Goal: Transaction & Acquisition: Purchase product/service

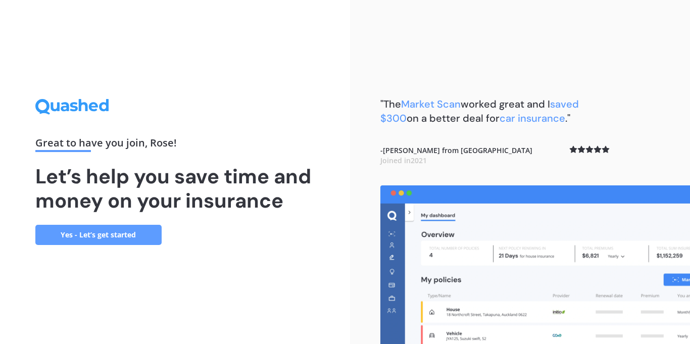
click at [282, 248] on div "Great to have you join , [PERSON_NAME] ! Let’s help you save time and money on …" at bounding box center [175, 172] width 350 height 344
click at [119, 233] on link "Yes - Let’s get started" at bounding box center [98, 235] width 126 height 20
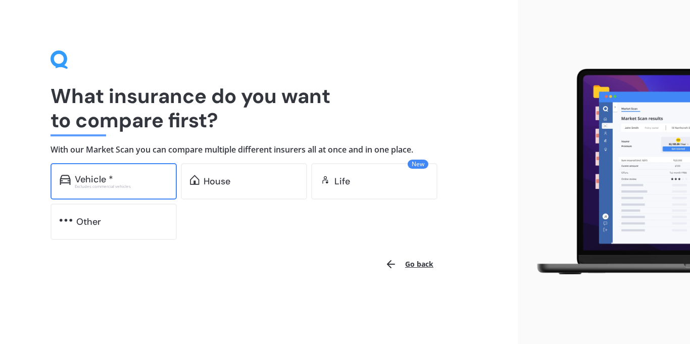
click at [166, 188] on div "Excludes commercial vehicles" at bounding box center [121, 186] width 93 height 4
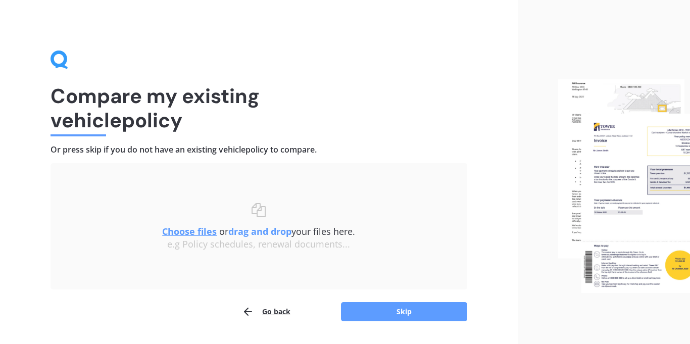
click at [247, 248] on div "e.g Policy schedules, renewal documents..." at bounding box center [259, 244] width 376 height 11
click at [355, 309] on button "Skip" at bounding box center [404, 311] width 126 height 19
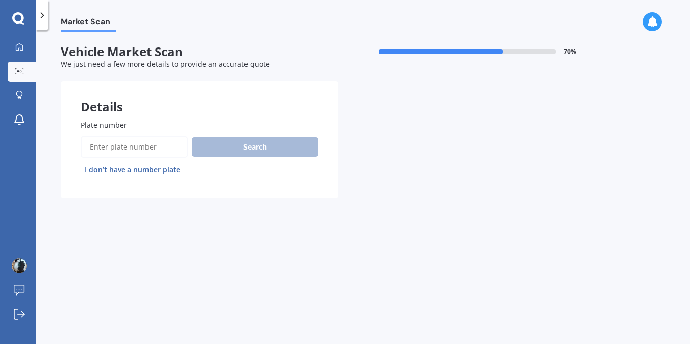
click at [139, 149] on input "Plate number" at bounding box center [134, 146] width 107 height 21
type input "eec479"
click at [224, 139] on button "Search" at bounding box center [255, 146] width 126 height 19
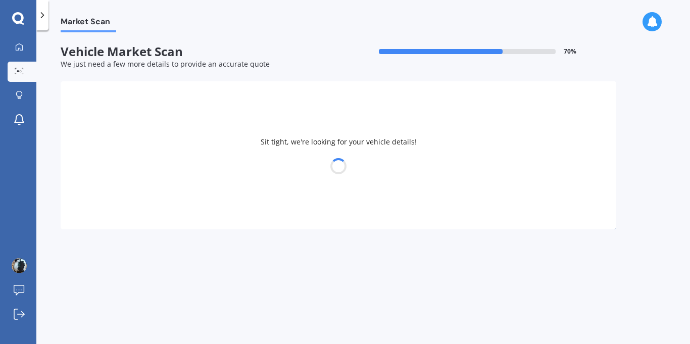
select select "SUBARU"
select select "IMPREZA"
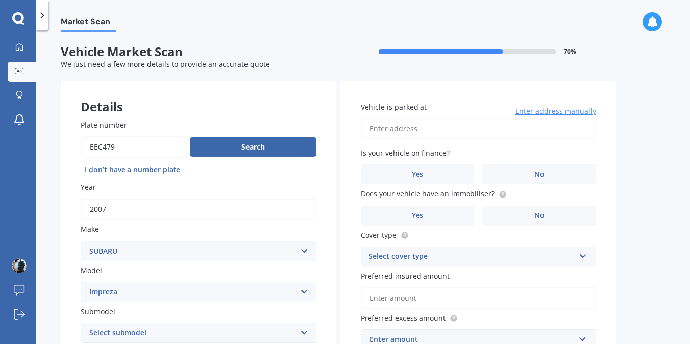
click at [494, 126] on input "Vehicle is parked at" at bounding box center [478, 128] width 235 height 21
type input "[STREET_ADDRESS]"
click at [536, 170] on span "No" at bounding box center [540, 174] width 10 height 9
click at [0, 0] on input "No" at bounding box center [0, 0] width 0 height 0
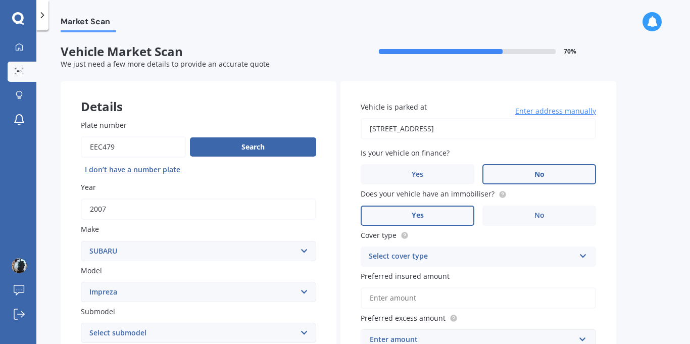
click at [458, 212] on label "Yes" at bounding box center [418, 216] width 114 height 20
click at [0, 0] on input "Yes" at bounding box center [0, 0] width 0 height 0
click at [458, 212] on label "Yes" at bounding box center [418, 216] width 114 height 20
click at [0, 0] on input "Yes" at bounding box center [0, 0] width 0 height 0
click at [458, 212] on label "Yes" at bounding box center [418, 216] width 114 height 20
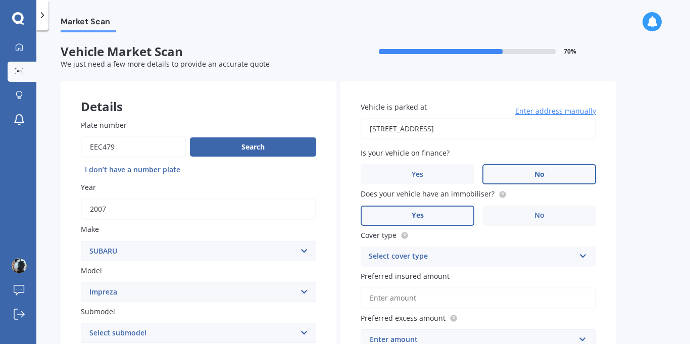
click at [0, 0] on input "Yes" at bounding box center [0, 0] width 0 height 0
click at [449, 252] on div "Select cover type" at bounding box center [472, 257] width 206 height 12
click at [428, 269] on div "Comprehensive" at bounding box center [478, 276] width 234 height 18
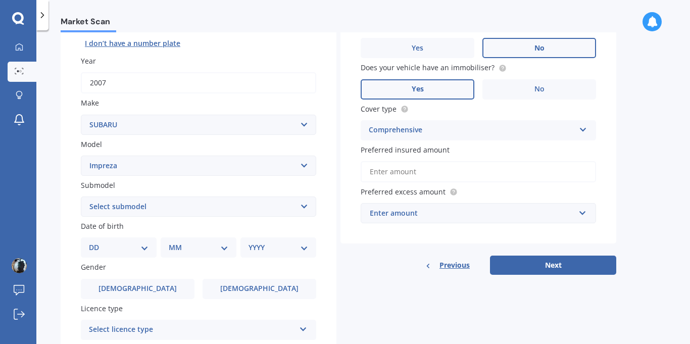
scroll to position [127, 0]
click at [445, 173] on input "Preferred insured amount" at bounding box center [478, 170] width 235 height 21
click at [414, 210] on div "Enter amount" at bounding box center [472, 212] width 205 height 11
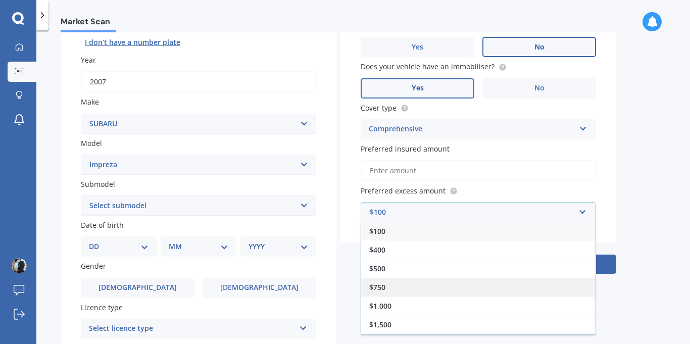
click at [377, 282] on span "$750" at bounding box center [377, 287] width 16 height 10
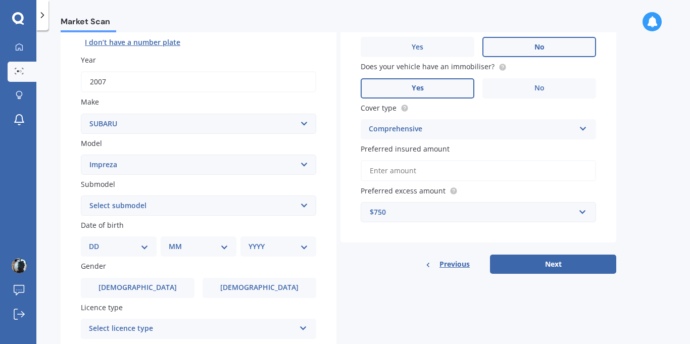
click at [421, 172] on input "Preferred insured amount" at bounding box center [478, 170] width 235 height 21
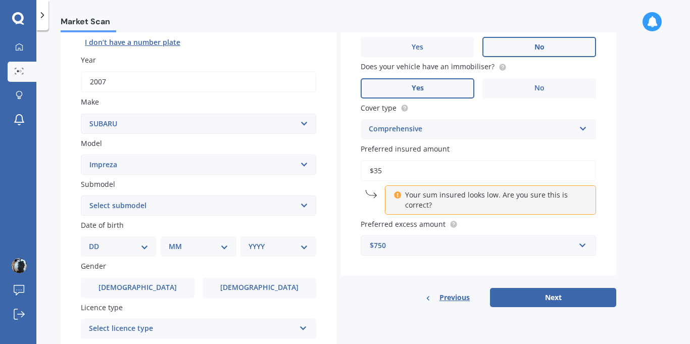
type input "$3"
click at [614, 198] on div "Vehicle is parked at [STREET_ADDRESS] Enter address manually Is your vehicle on…" at bounding box center [479, 115] width 276 height 322
click at [552, 177] on input "$4,700" at bounding box center [478, 170] width 235 height 21
click at [519, 200] on p "Your sum insured looks low. Are you sure this is correct?" at bounding box center [494, 200] width 178 height 20
click at [628, 173] on div "Market Scan Vehicle Market Scan 70 % We just need a few more details to provide…" at bounding box center [363, 189] width 654 height 314
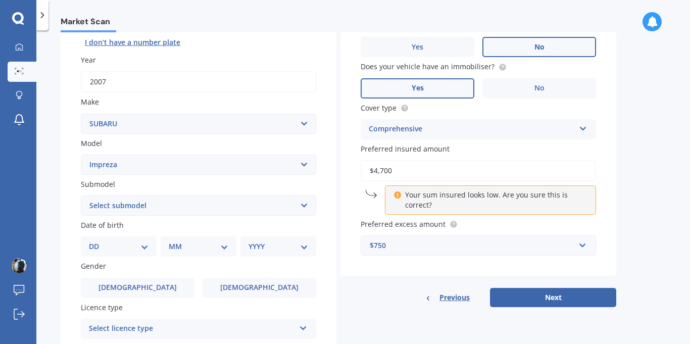
click at [540, 164] on input "$4,700" at bounding box center [478, 170] width 235 height 21
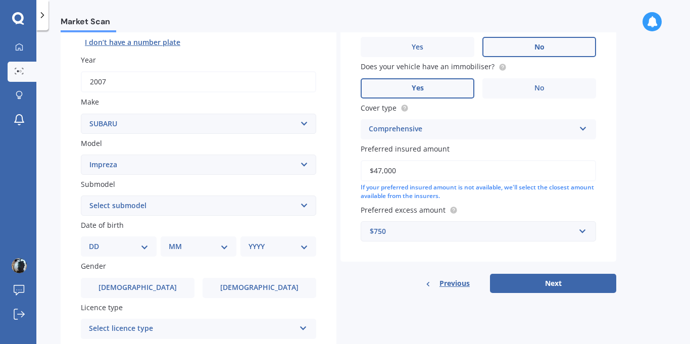
type input "$4,700"
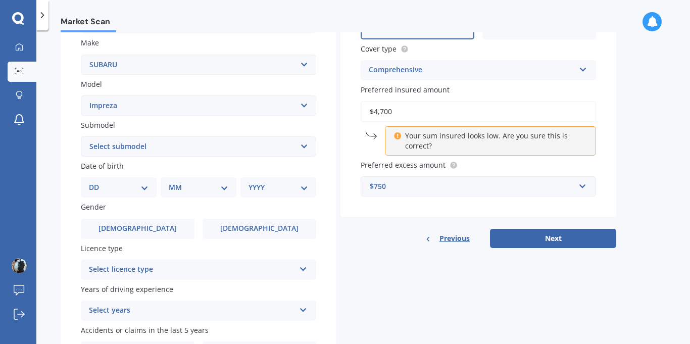
scroll to position [187, 0]
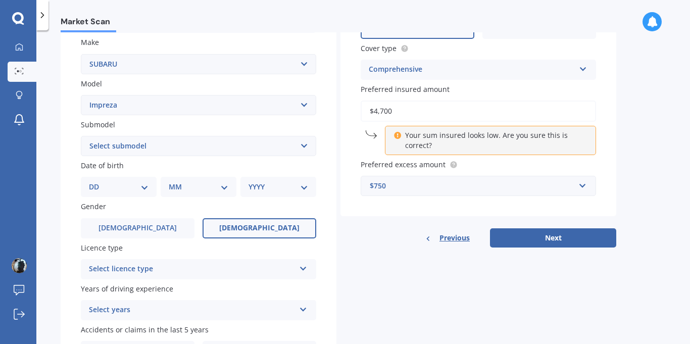
click at [218, 232] on label "[DEMOGRAPHIC_DATA]" at bounding box center [260, 228] width 114 height 20
click at [0, 0] on input "[DEMOGRAPHIC_DATA]" at bounding box center [0, 0] width 0 height 0
click at [183, 188] on select "MM 01 02 03 04 05 06 07 08 09 10 11 12" at bounding box center [199, 186] width 60 height 11
select select "06"
click at [173, 181] on select "MM 01 02 03 04 05 06 07 08 09 10 11 12" at bounding box center [199, 186] width 60 height 11
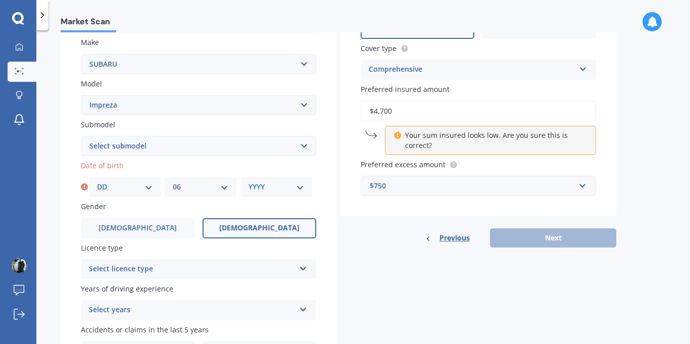
click at [135, 187] on select "DD 01 02 03 04 05 06 07 08 09 10 11 12 13 14 15 16 17 18 19 20 21 22 23 24 25 2…" at bounding box center [125, 186] width 56 height 11
select select "27"
click at [97, 181] on select "DD 01 02 03 04 05 06 07 08 09 10 11 12 13 14 15 16 17 18 19 20 21 22 23 24 25 2…" at bounding box center [125, 186] width 56 height 11
click at [266, 190] on select "YYYY 2025 2024 2023 2022 2021 2020 2019 2018 2017 2016 2015 2014 2013 2012 2011…" at bounding box center [277, 186] width 56 height 11
select select "1996"
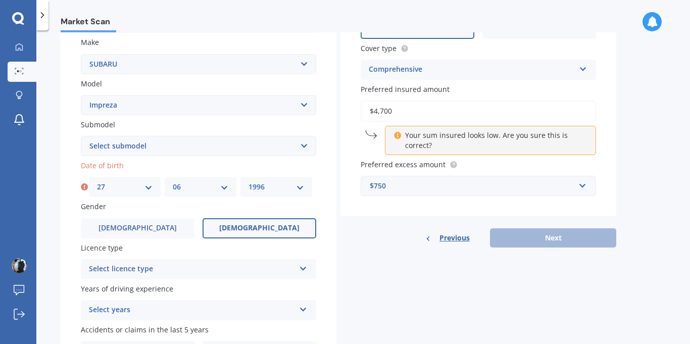
click at [249, 181] on select "YYYY 2025 2024 2023 2022 2021 2020 2019 2018 2017 2016 2015 2014 2013 2012 2011…" at bounding box center [277, 186] width 56 height 11
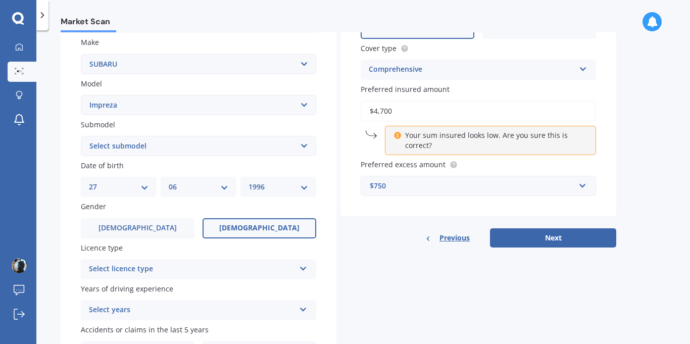
click at [413, 270] on div "Details Plate number Search I don’t have a number plate Year [DATE] Make Select…" at bounding box center [339, 138] width 556 height 488
click at [305, 311] on icon at bounding box center [303, 307] width 9 height 7
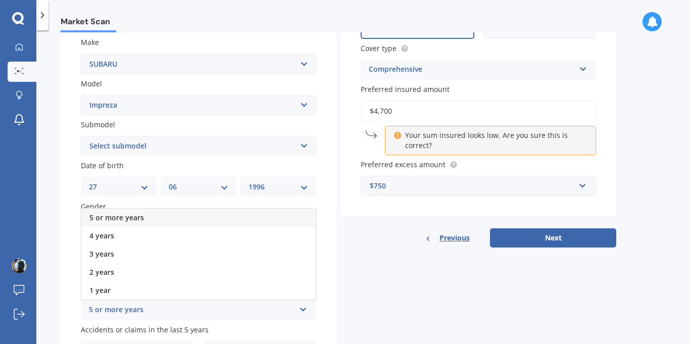
click at [305, 311] on icon at bounding box center [303, 307] width 9 height 7
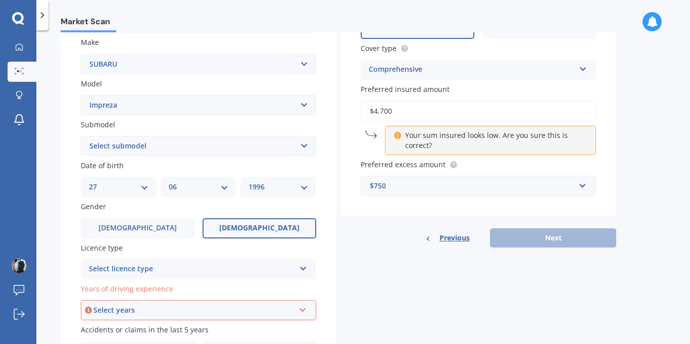
click at [305, 312] on icon at bounding box center [303, 308] width 9 height 7
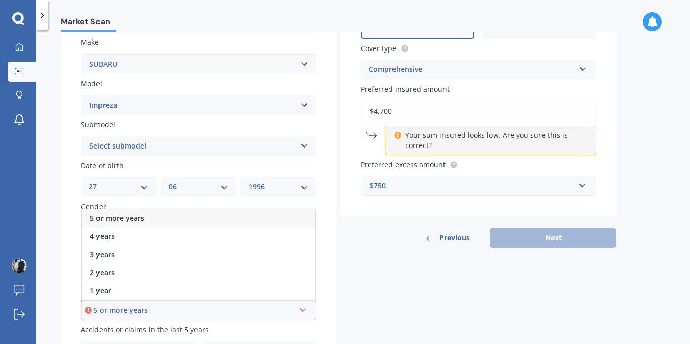
click at [254, 224] on div "5 or more years" at bounding box center [198, 218] width 233 height 18
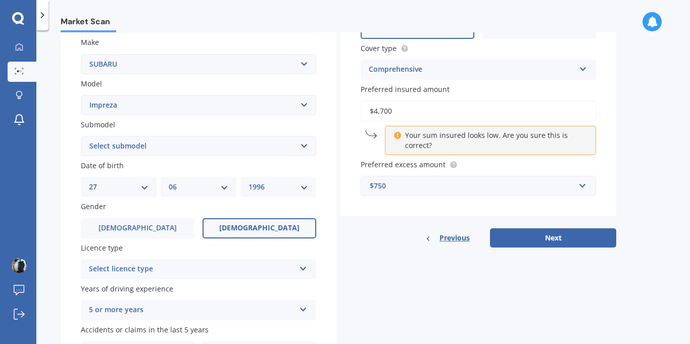
click at [203, 267] on div "Select licence type" at bounding box center [192, 269] width 206 height 12
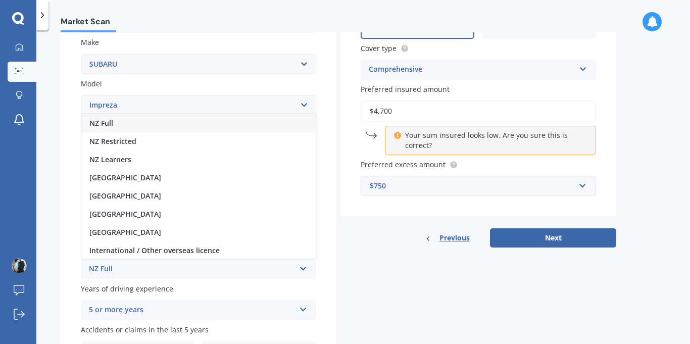
click at [264, 123] on div "NZ Full" at bounding box center [198, 123] width 234 height 18
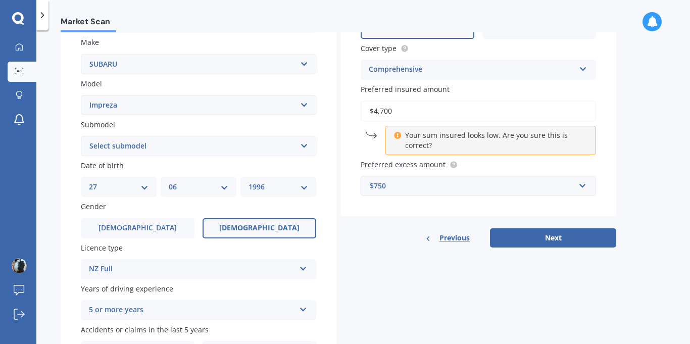
click at [400, 306] on div "Details Plate number Search I don’t have a number plate Year [DATE] Make Select…" at bounding box center [339, 138] width 556 height 488
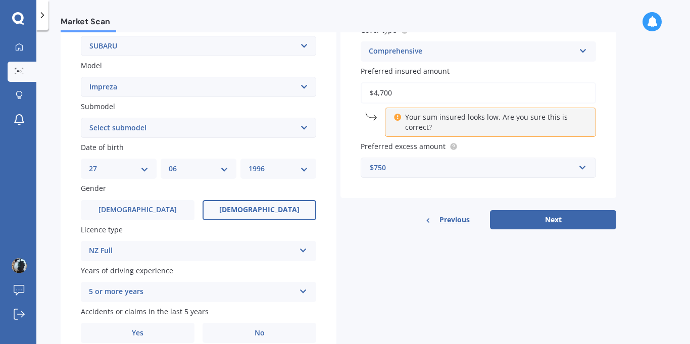
scroll to position [207, 0]
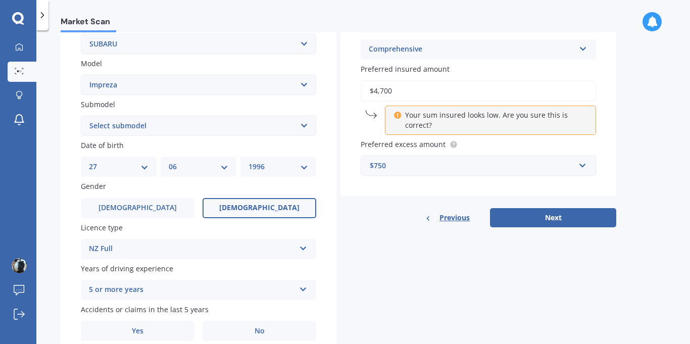
click at [275, 127] on select "Select submodel (All other turbo) 2.0i 2.0i Luxury 2.0i S Edition 2.0R 2.0R Spo…" at bounding box center [198, 126] width 235 height 20
select select "2.0I"
click at [81, 116] on select "Select submodel (All other turbo) 2.0i 2.0i Luxury 2.0i S Edition 2.0R 2.0R Spo…" at bounding box center [198, 126] width 235 height 20
click at [297, 128] on select "Select submodel (All other turbo) 2.0i 2.0i Luxury 2.0i S Edition 2.0R 2.0R Spo…" at bounding box center [198, 126] width 235 height 20
click at [81, 116] on select "Select submodel (All other turbo) 2.0i 2.0i Luxury 2.0i S Edition 2.0R 2.0R Spo…" at bounding box center [198, 126] width 235 height 20
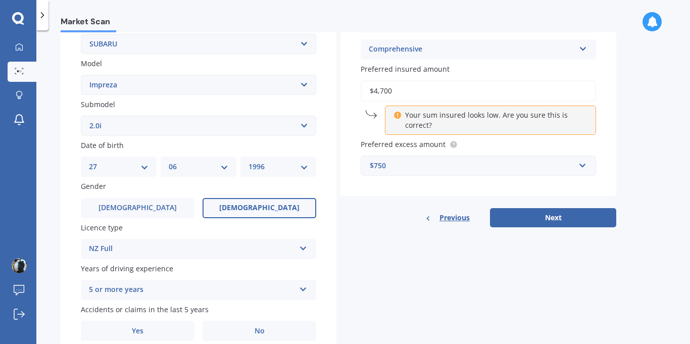
scroll to position [251, 0]
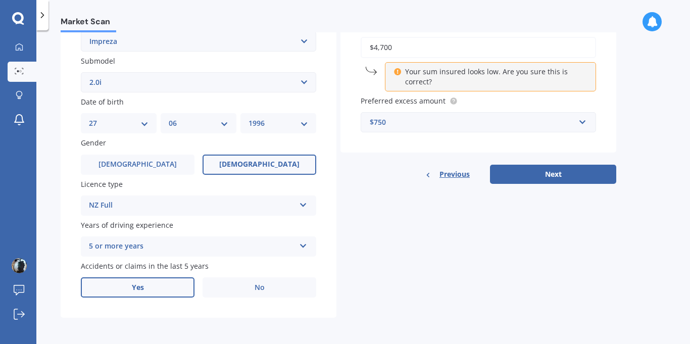
click at [187, 292] on label "Yes" at bounding box center [138, 287] width 114 height 20
click at [0, 0] on input "Yes" at bounding box center [0, 0] width 0 height 0
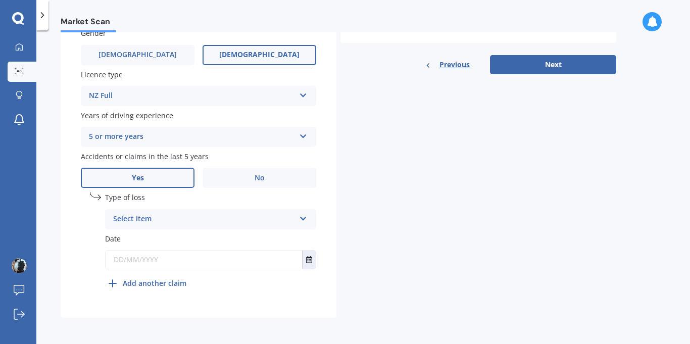
click at [291, 220] on div "Select item" at bounding box center [204, 219] width 182 height 12
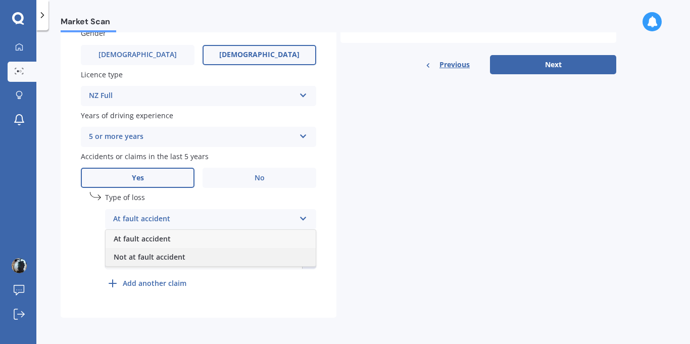
click at [254, 255] on div "Not at fault accident" at bounding box center [211, 257] width 210 height 18
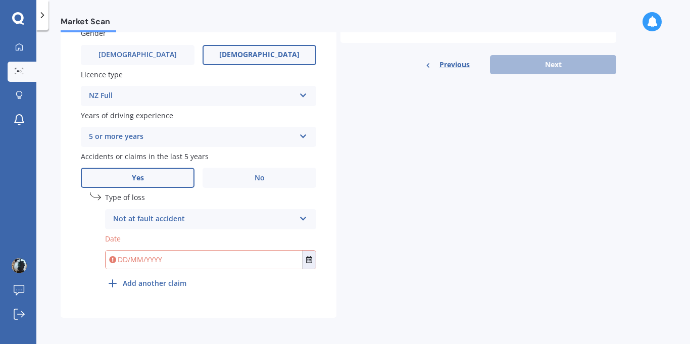
click at [248, 262] on input "text" at bounding box center [204, 260] width 197 height 18
type input "[DATE]"
click at [398, 277] on div "Details Plate number Search I don’t have a number plate Year [DATE] Make Select…" at bounding box center [339, 19] width 556 height 597
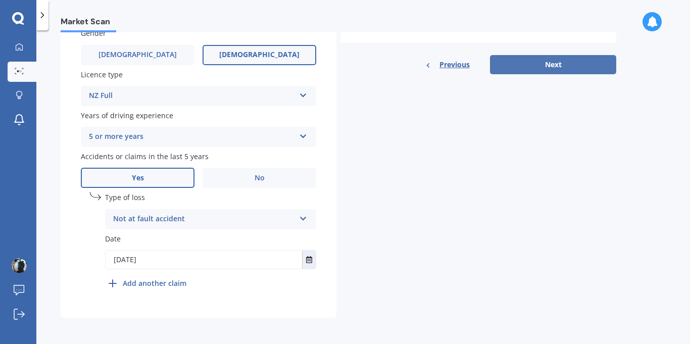
click at [511, 63] on button "Next" at bounding box center [553, 64] width 126 height 19
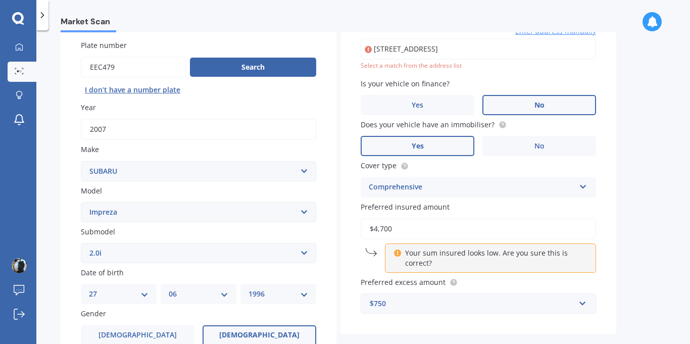
scroll to position [69, 0]
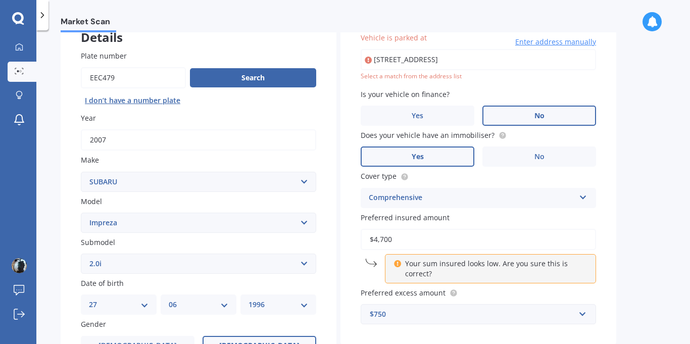
drag, startPoint x: 511, startPoint y: 63, endPoint x: 421, endPoint y: 62, distance: 89.9
click at [421, 62] on input "[STREET_ADDRESS]" at bounding box center [478, 59] width 235 height 21
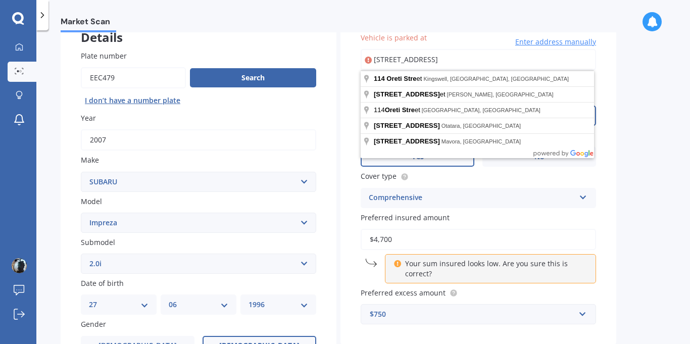
click at [359, 65] on div "Vehicle is parked at [STREET_ADDRESS] Enter address manually Select a match fro…" at bounding box center [479, 178] width 276 height 332
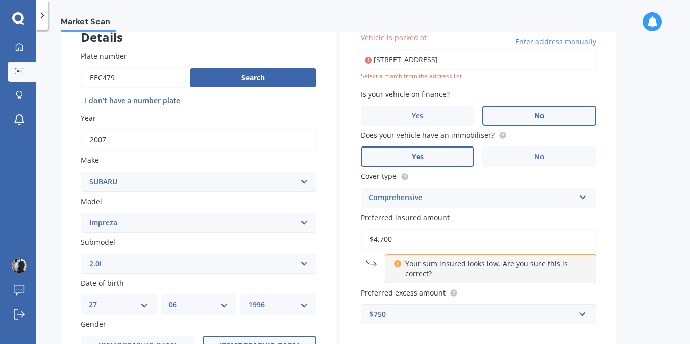
click at [425, 58] on input "[STREET_ADDRESS]" at bounding box center [478, 59] width 235 height 21
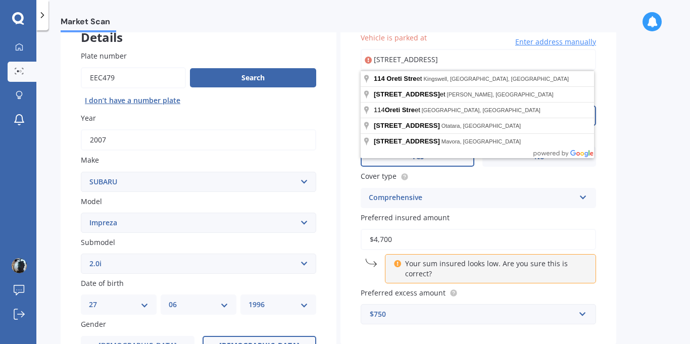
click at [567, 63] on input "[STREET_ADDRESS]" at bounding box center [478, 59] width 235 height 21
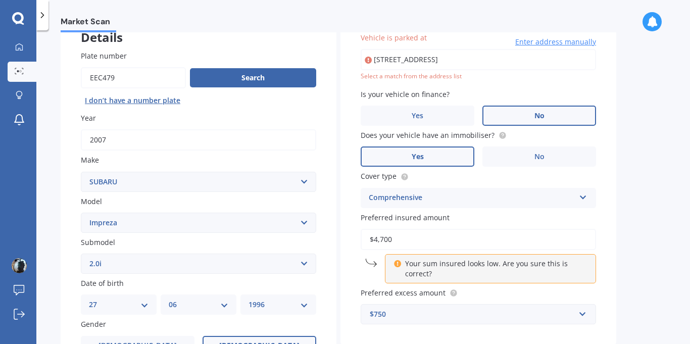
type input "[STREET_ADDRESS]"
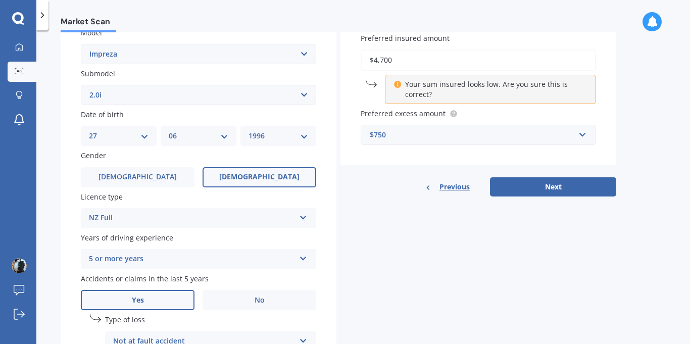
scroll to position [240, 0]
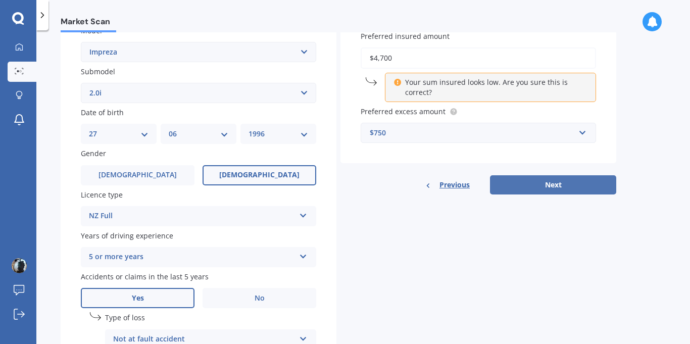
click at [523, 188] on button "Next" at bounding box center [553, 184] width 126 height 19
select select "27"
select select "06"
select select "1996"
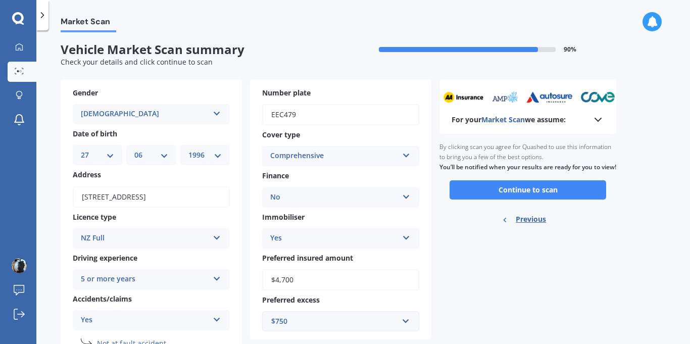
scroll to position [0, 0]
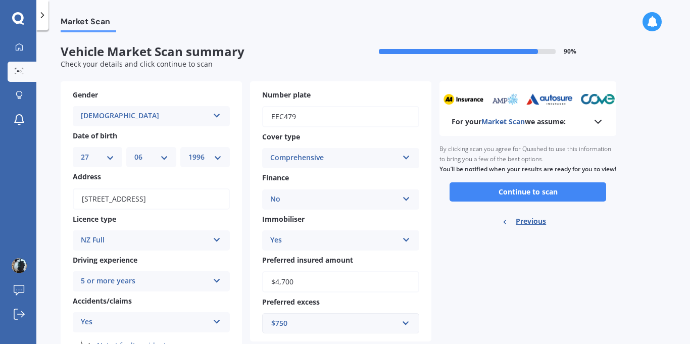
click at [572, 115] on div "For your Market Scan we assume:" at bounding box center [528, 108] width 177 height 55
click at [597, 122] on polyline at bounding box center [598, 121] width 6 height 3
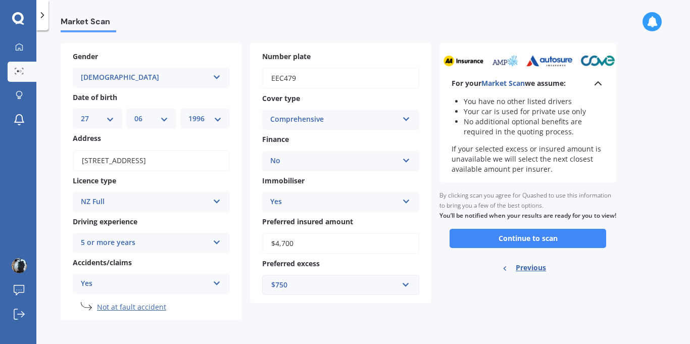
scroll to position [41, 0]
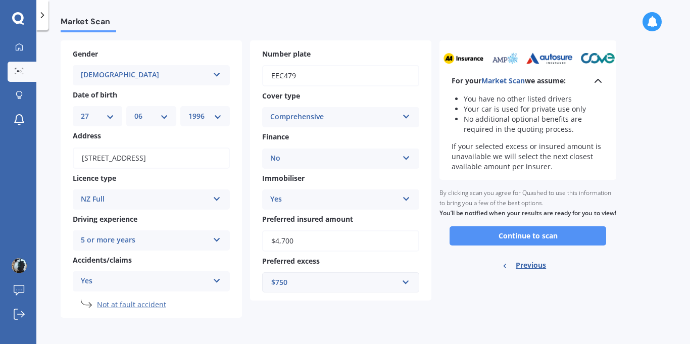
click at [560, 240] on button "Continue to scan" at bounding box center [528, 235] width 157 height 19
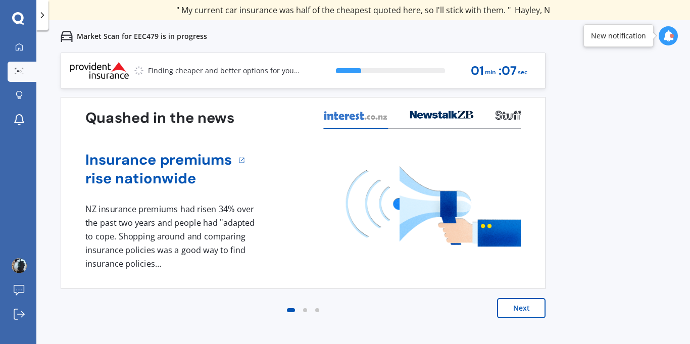
click at [454, 89] on div "Finding cheaper and better options for you... 23 % 01 min : 07 sec Quashed in t…" at bounding box center [303, 196] width 485 height 286
click at [192, 37] on p "Market Scan for EEC479 is in progress" at bounding box center [142, 36] width 130 height 10
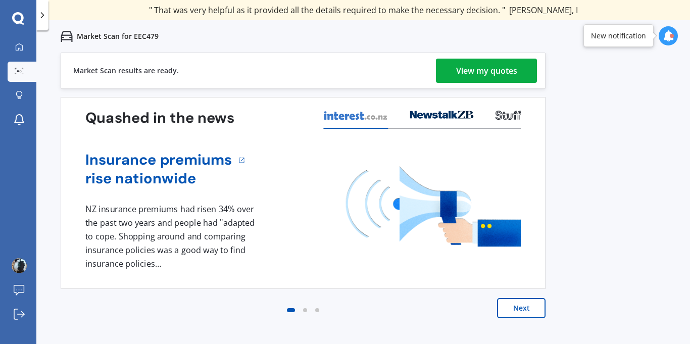
click at [512, 67] on div "View my quotes" at bounding box center [486, 71] width 61 height 24
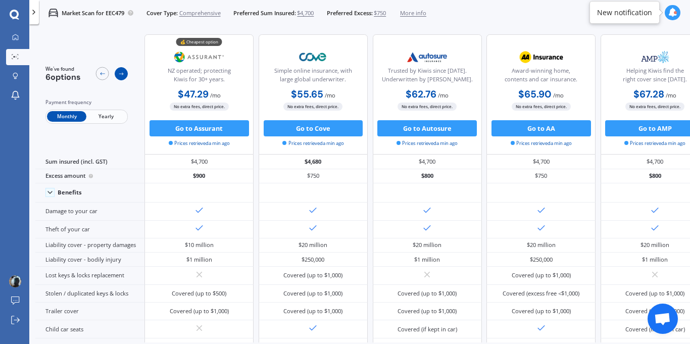
click at [120, 76] on icon at bounding box center [121, 74] width 7 height 7
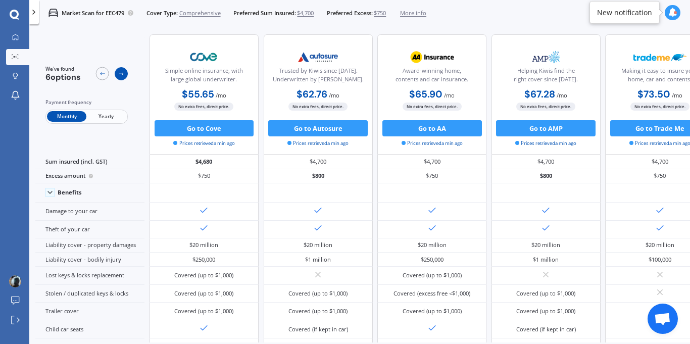
click at [120, 76] on icon at bounding box center [121, 74] width 7 height 7
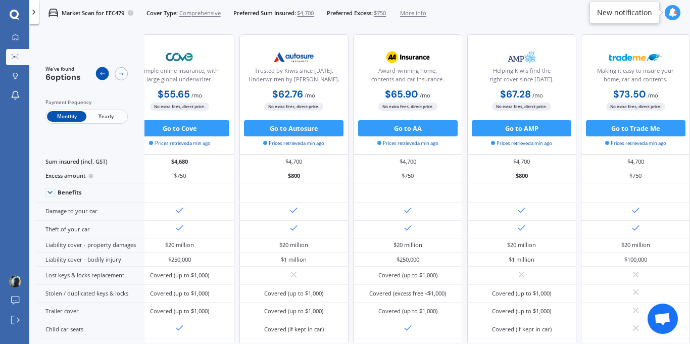
click at [102, 73] on icon at bounding box center [102, 74] width 7 height 7
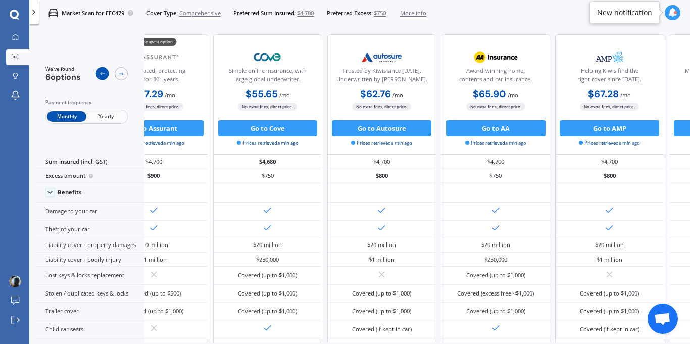
scroll to position [0, 35]
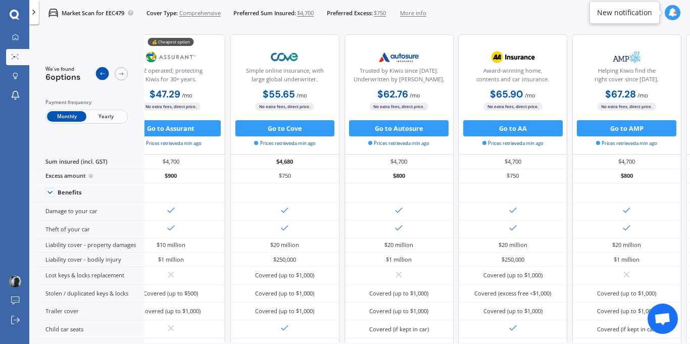
click at [102, 73] on icon at bounding box center [102, 74] width 7 height 7
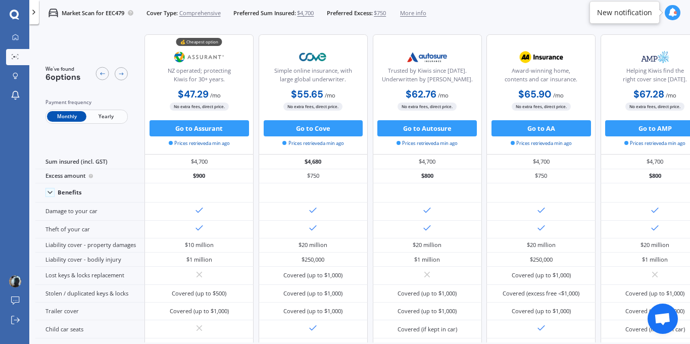
scroll to position [25, 0]
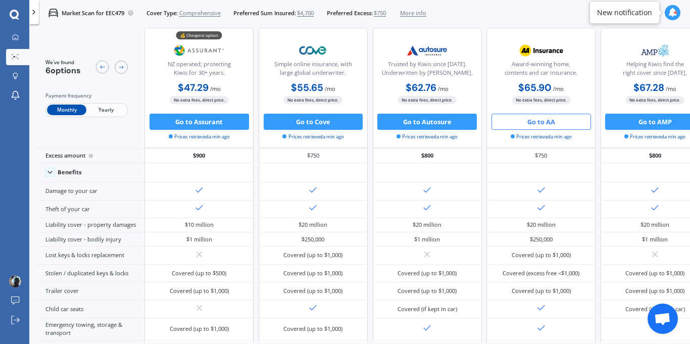
click at [534, 122] on button "Go to AA" at bounding box center [542, 122] width 100 height 16
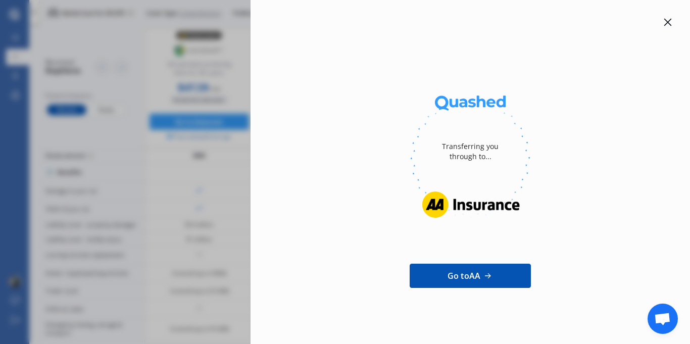
click at [668, 22] on icon at bounding box center [668, 22] width 8 height 8
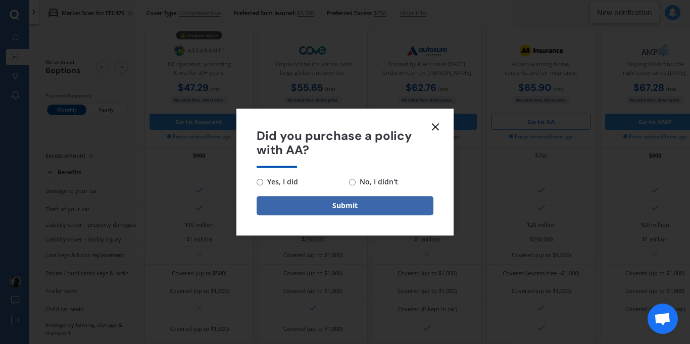
click at [440, 123] on icon at bounding box center [435, 127] width 12 height 12
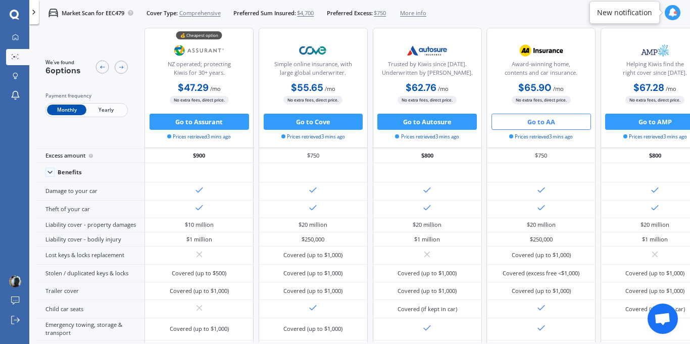
click at [9, 178] on div "My Dashboard Market Scan Explore insurance Notifications [PERSON_NAME] Submit f…" at bounding box center [14, 187] width 29 height 314
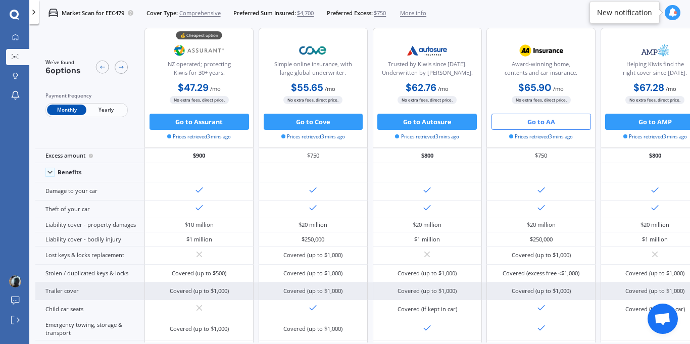
click at [485, 287] on div "Covered (up to $1,000) Covered (up to $1,000) Covered (up to $1,000) Covered (u…" at bounding box center [484, 291] width 679 height 18
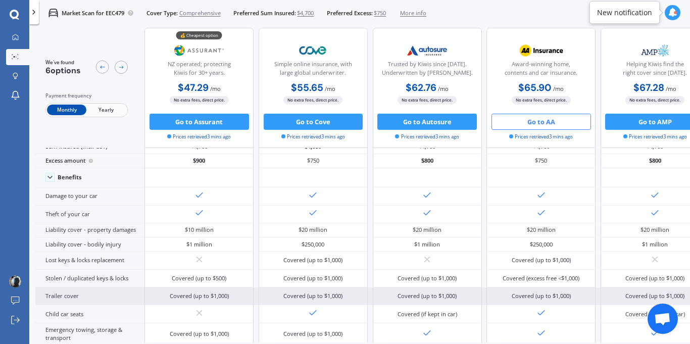
scroll to position [0, 0]
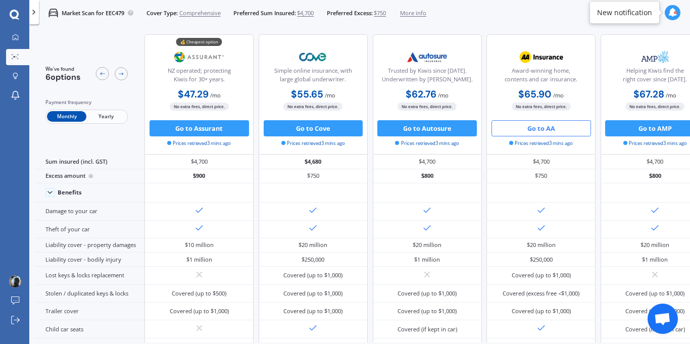
click at [464, 55] on div "Trusted by Kiwis since [DATE]. Underwritten by [PERSON_NAME]." at bounding box center [426, 67] width 95 height 40
click at [36, 16] on div at bounding box center [34, 12] width 10 height 24
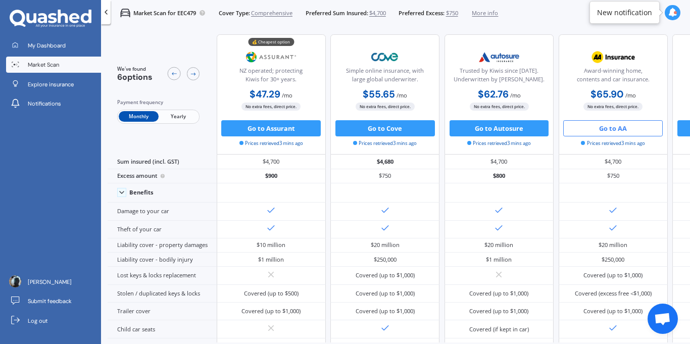
click at [37, 63] on span "Market Scan" at bounding box center [43, 65] width 31 height 8
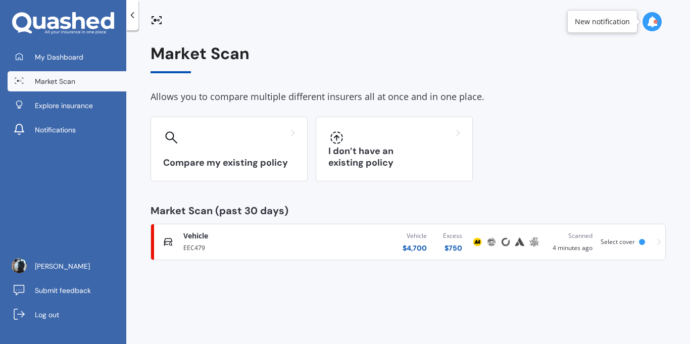
click at [366, 303] on div "Market Scan Allows you to compare multiple different insurers all at once and i…" at bounding box center [408, 189] width 564 height 314
click at [401, 292] on div "Market Scan Allows you to compare multiple different insurers all at once and i…" at bounding box center [408, 189] width 564 height 314
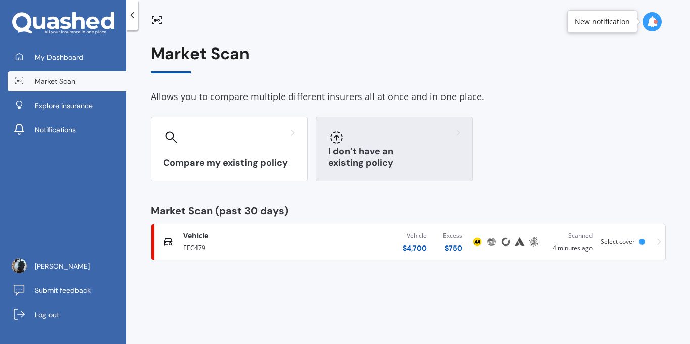
click at [406, 152] on div "I don’t have an existing policy" at bounding box center [394, 149] width 157 height 65
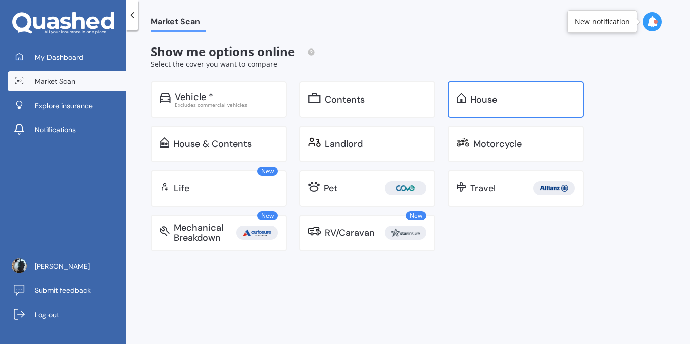
click at [466, 97] on img at bounding box center [462, 98] width 10 height 10
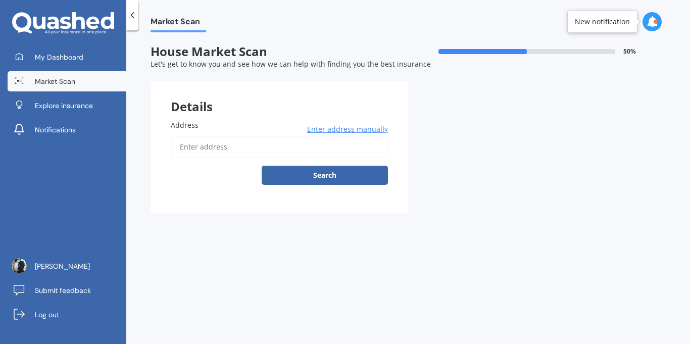
click at [274, 140] on input "Address" at bounding box center [279, 146] width 217 height 21
type input "[STREET_ADDRESS]"
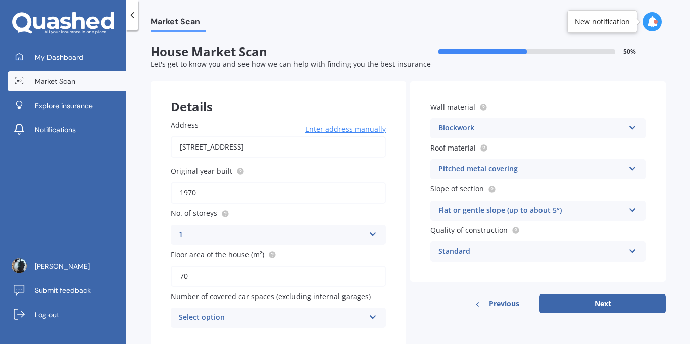
scroll to position [30, 0]
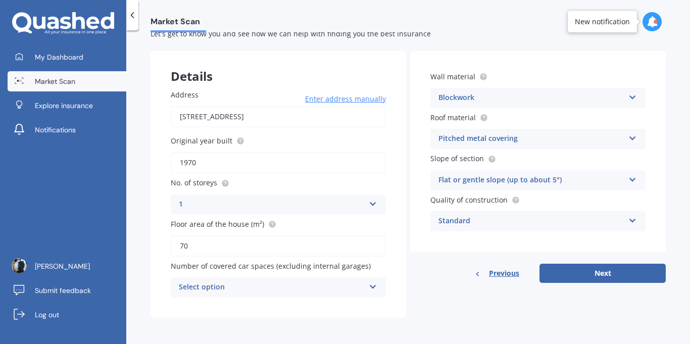
click at [258, 289] on div "Select option" at bounding box center [272, 287] width 186 height 12
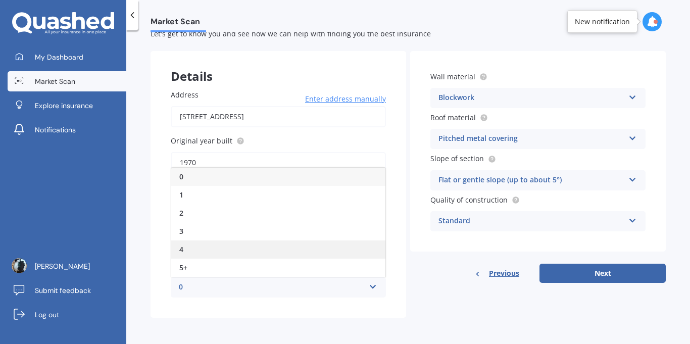
click at [225, 241] on div "4" at bounding box center [278, 250] width 214 height 18
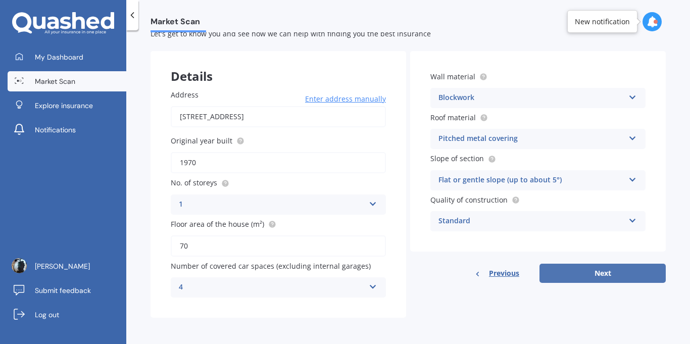
click at [542, 268] on button "Next" at bounding box center [603, 273] width 126 height 19
select select "27"
select select "06"
select select "1996"
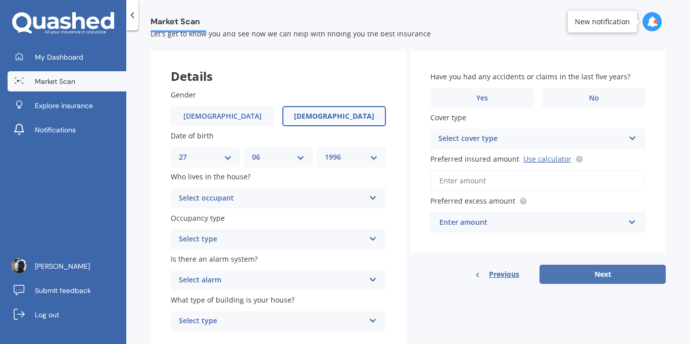
scroll to position [0, 0]
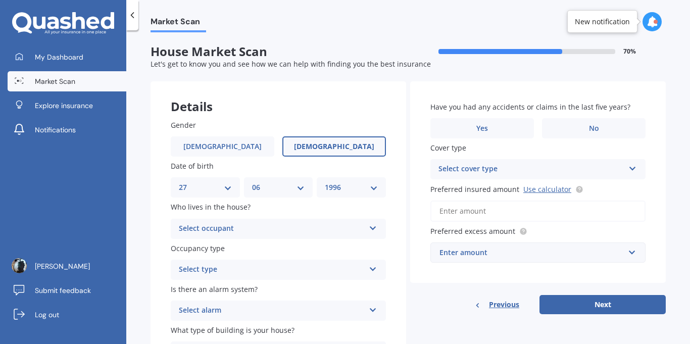
click at [256, 227] on div "Select occupant" at bounding box center [272, 229] width 186 height 12
click at [243, 243] on div "Owner" at bounding box center [278, 249] width 214 height 18
click at [227, 264] on div "Select type" at bounding box center [272, 270] width 186 height 12
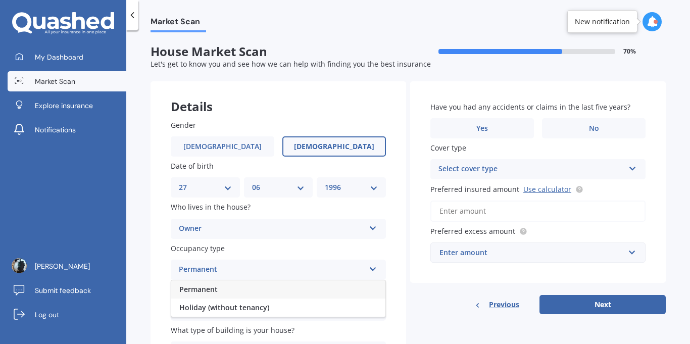
click at [207, 290] on span "Permanent" at bounding box center [198, 289] width 38 height 10
click at [579, 117] on div "Have you had any accidents or claims in the last five years? Yes No" at bounding box center [538, 120] width 215 height 37
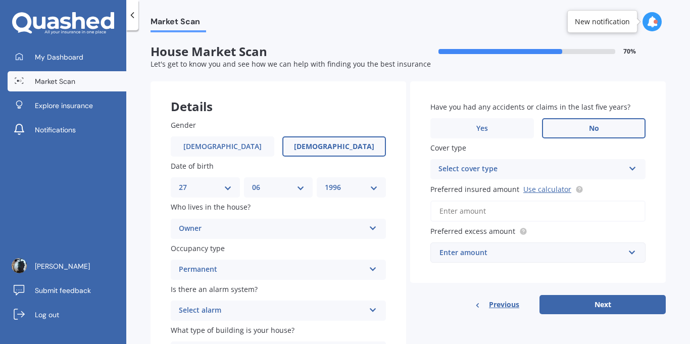
click at [579, 120] on label "No" at bounding box center [594, 128] width 104 height 20
click at [0, 0] on input "No" at bounding box center [0, 0] width 0 height 0
click at [507, 163] on div "Select cover type" at bounding box center [532, 169] width 186 height 12
click at [486, 171] on div "High" at bounding box center [532, 169] width 186 height 12
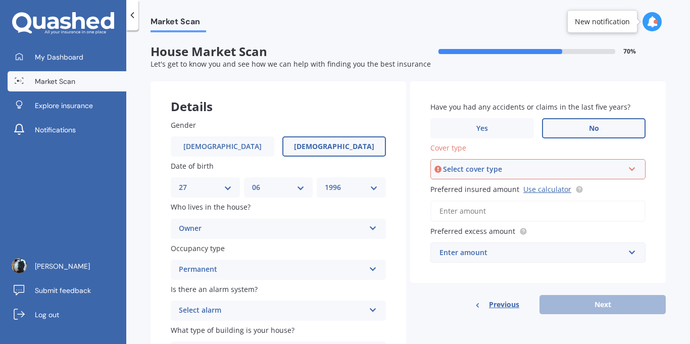
click at [486, 171] on div "Select cover type" at bounding box center [533, 169] width 181 height 11
click at [404, 214] on div "Details Gender [DEMOGRAPHIC_DATA] [DEMOGRAPHIC_DATA] Date of birth DD 01 02 03 …" at bounding box center [408, 231] width 515 height 301
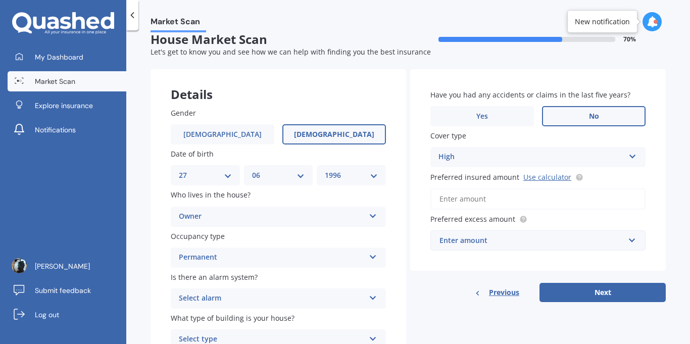
scroll to position [64, 0]
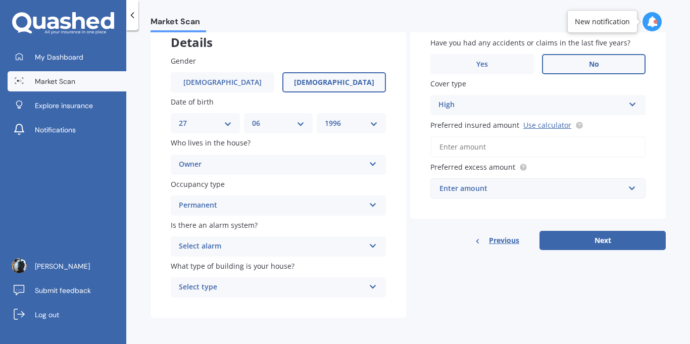
click at [271, 246] on div "Select alarm" at bounding box center [272, 247] width 186 height 12
click at [228, 272] on div "Yes, monitored" at bounding box center [278, 266] width 214 height 18
click at [221, 287] on div "Select type" at bounding box center [272, 287] width 186 height 12
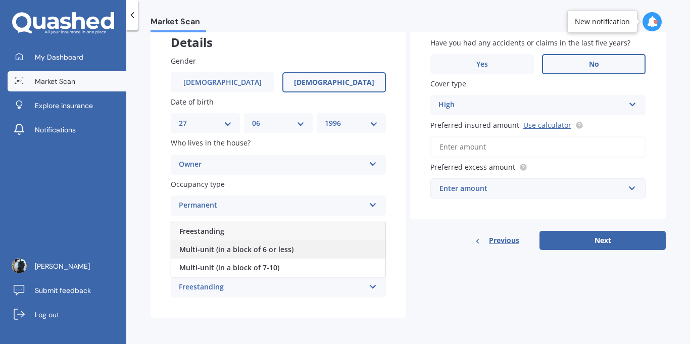
click at [298, 256] on div "Multi-unit (in a block of 6 or less)" at bounding box center [278, 250] width 214 height 18
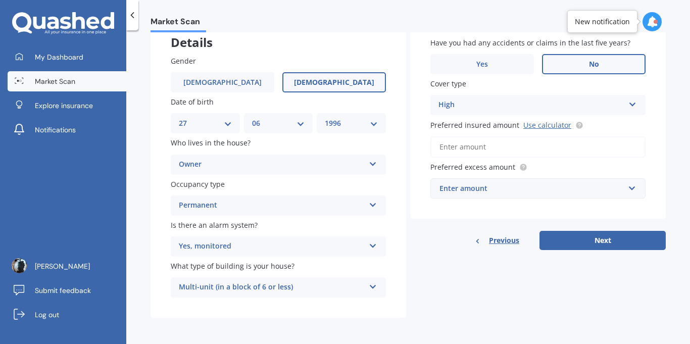
click at [479, 305] on div "Details Gender [DEMOGRAPHIC_DATA] [DEMOGRAPHIC_DATA] Date of birth DD 01 02 03 …" at bounding box center [408, 167] width 515 height 301
click at [223, 248] on div "Yes, monitored" at bounding box center [272, 247] width 186 height 12
click at [215, 263] on span "Yes, monitored" at bounding box center [205, 266] width 53 height 10
click at [482, 261] on div "Details Gender [DEMOGRAPHIC_DATA] [DEMOGRAPHIC_DATA] Date of birth DD 01 02 03 …" at bounding box center [408, 167] width 515 height 301
click at [463, 225] on div "Have you had any accidents or claims in the last five years? Yes No Cover type …" at bounding box center [538, 133] width 256 height 233
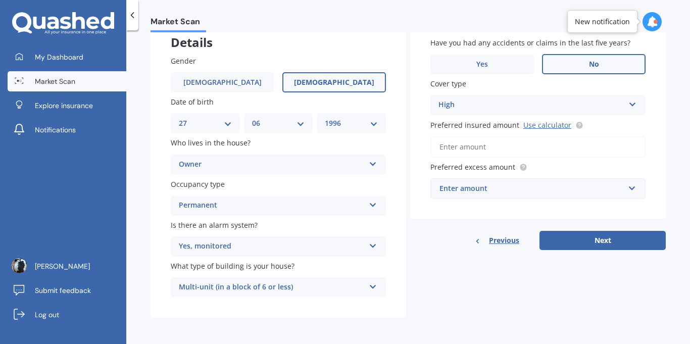
click at [490, 190] on div "Enter amount" at bounding box center [532, 188] width 185 height 11
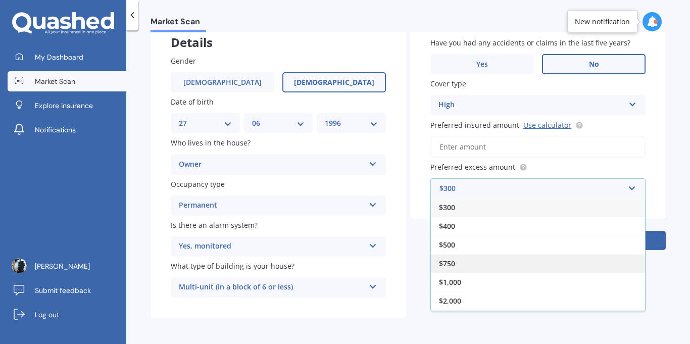
click at [479, 268] on div "$750" at bounding box center [538, 263] width 214 height 19
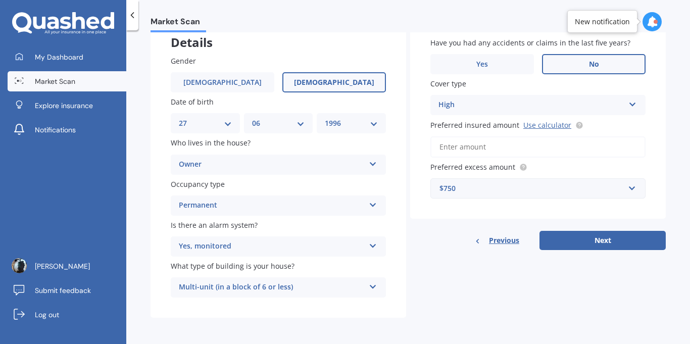
click at [464, 251] on div "Details Gender [DEMOGRAPHIC_DATA] [DEMOGRAPHIC_DATA] Date of birth DD 01 02 03 …" at bounding box center [408, 167] width 515 height 301
click at [548, 127] on link "Use calculator" at bounding box center [547, 125] width 48 height 10
click at [524, 145] on input "Preferred insured amount Use calculator" at bounding box center [538, 146] width 215 height 21
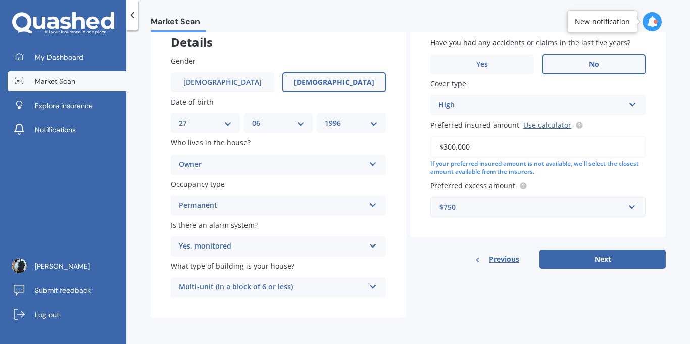
type input "$300,000"
click at [668, 137] on div "Market Scan House Market Scan 70 % Let's get to know you and see how we can hel…" at bounding box center [408, 189] width 564 height 314
click at [554, 261] on button "Next" at bounding box center [603, 259] width 126 height 19
select select "27"
select select "06"
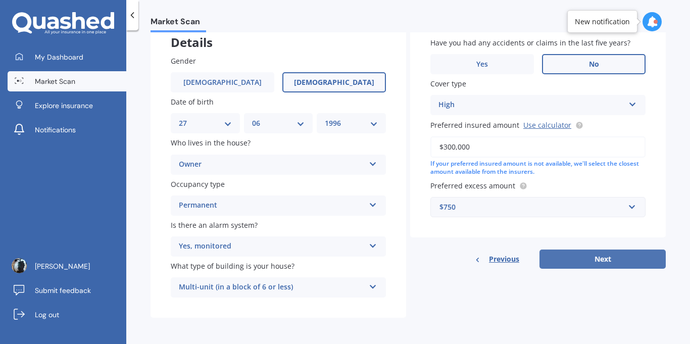
select select "1996"
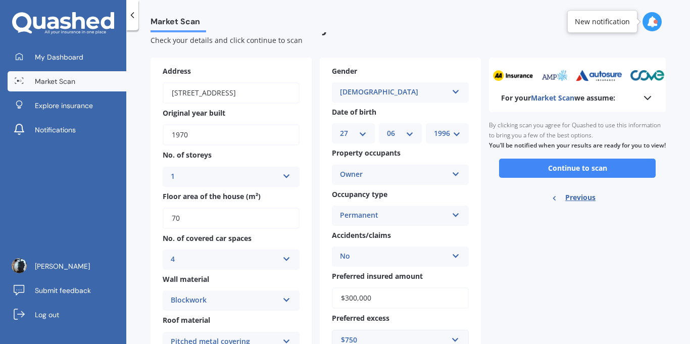
scroll to position [23, 0]
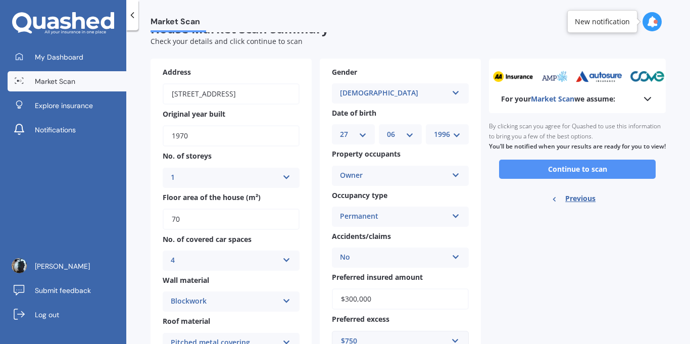
click at [544, 179] on button "Continue to scan" at bounding box center [577, 169] width 157 height 19
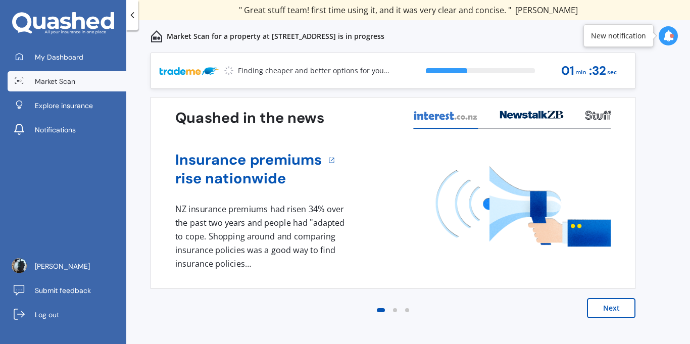
click at [141, 164] on div "Previous 60,000+ Kiwis have signed up to shop and save on insurance with us " H…" at bounding box center [408, 210] width 564 height 314
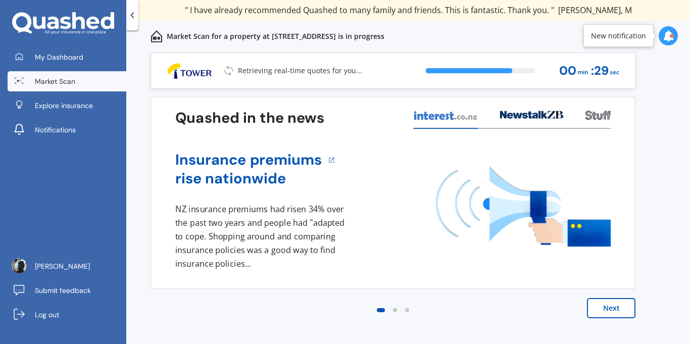
click at [200, 227] on div "1 NZ insurance premiums had risen 34% over the past two years and people had "a…" at bounding box center [261, 237] width 173 height 68
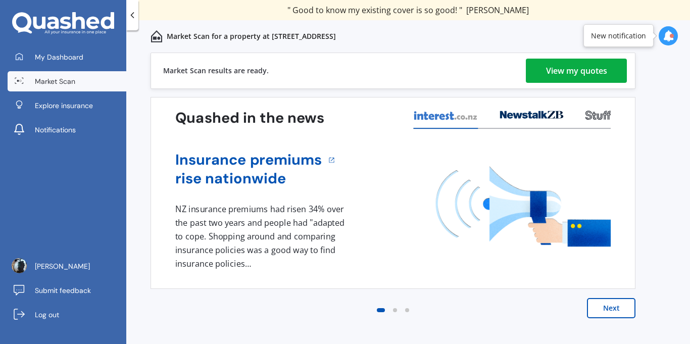
click at [546, 64] on div "View my quotes" at bounding box center [576, 71] width 61 height 24
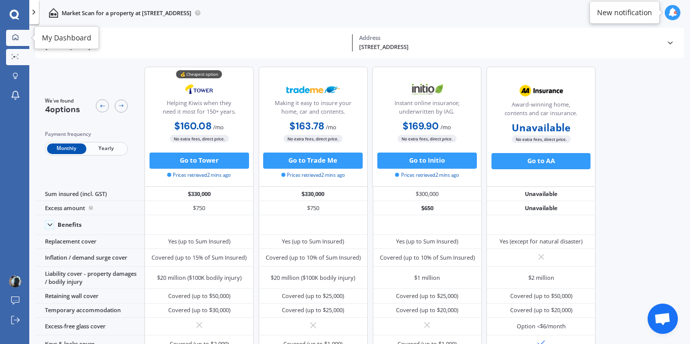
click at [15, 39] on icon at bounding box center [15, 37] width 7 height 7
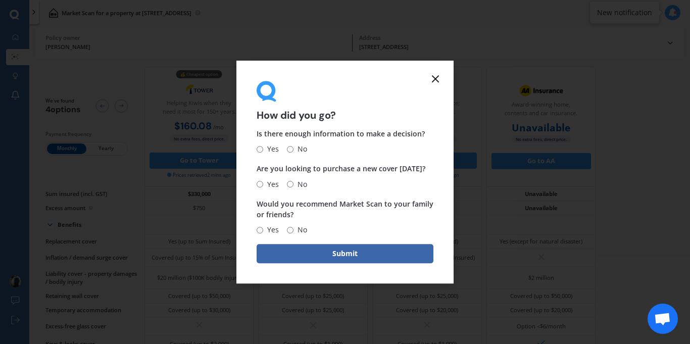
click at [435, 78] on line at bounding box center [436, 79] width 6 height 6
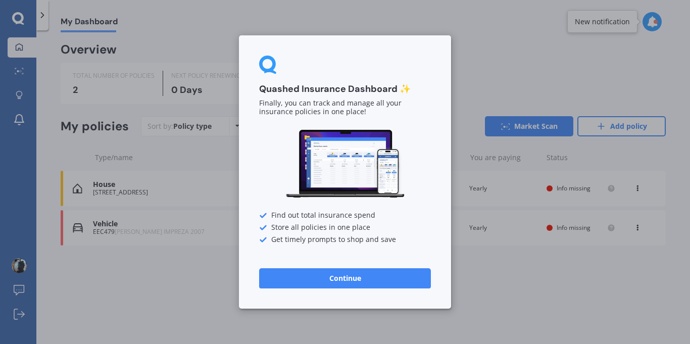
click at [284, 282] on button "Continue" at bounding box center [345, 278] width 172 height 20
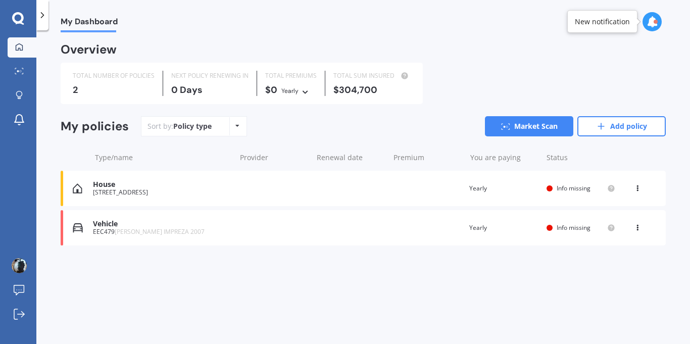
click at [284, 282] on div "My Dashboard Overview TOTAL NUMBER OF POLICIES 2 NEXT POLICY RENEWING [DATE] TO…" at bounding box center [363, 189] width 654 height 314
click at [634, 133] on link "Add policy" at bounding box center [622, 126] width 88 height 20
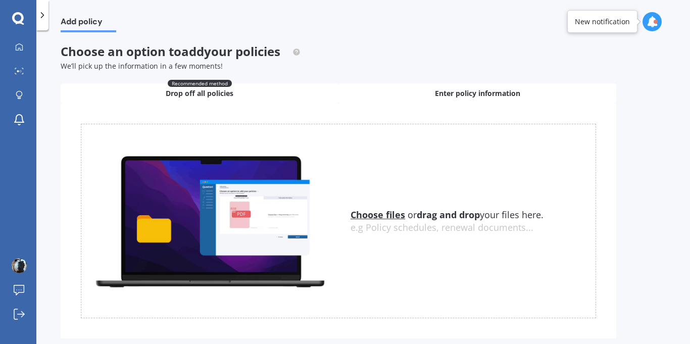
click at [358, 92] on div "Enter policy information" at bounding box center [478, 93] width 278 height 20
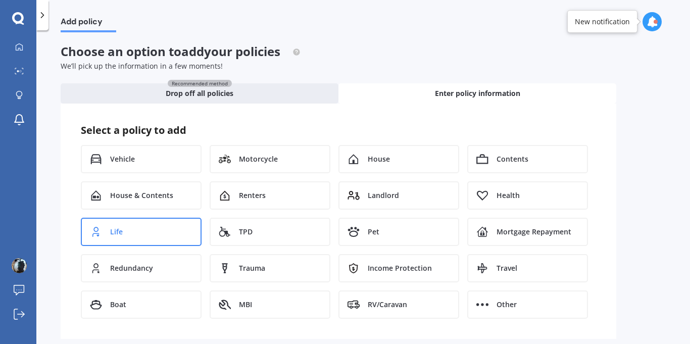
click at [124, 228] on div "Life" at bounding box center [141, 232] width 121 height 28
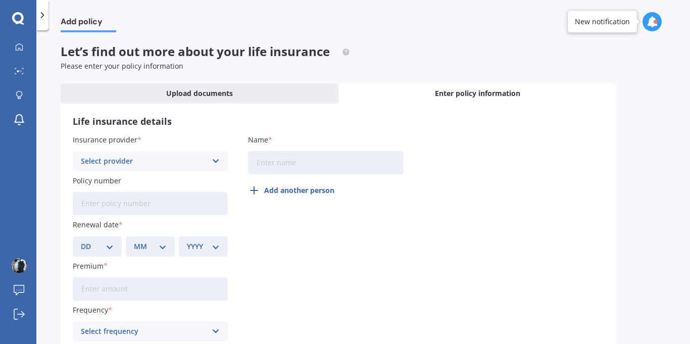
click at [168, 165] on div "Select provider" at bounding box center [144, 161] width 126 height 11
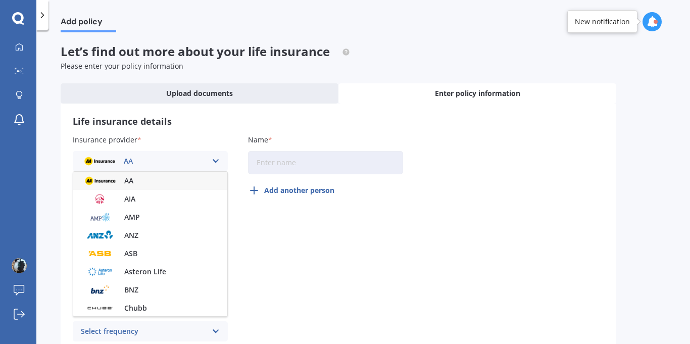
click at [230, 138] on div "Insurance provider AA AA AIA AMP ANZ ASB Asteron Life BNZ Chubb Cigna Co-Operat…" at bounding box center [339, 260] width 532 height 253
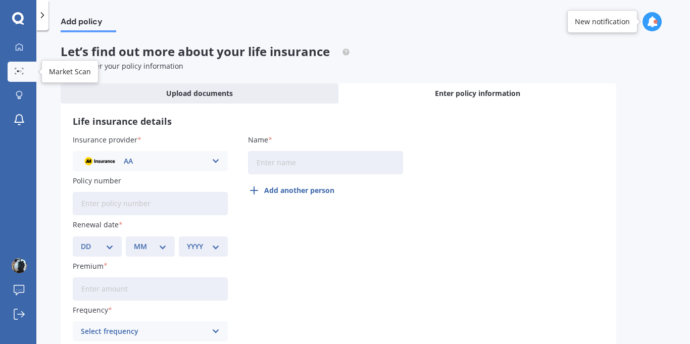
click at [18, 67] on link "Market Scan" at bounding box center [22, 72] width 29 height 20
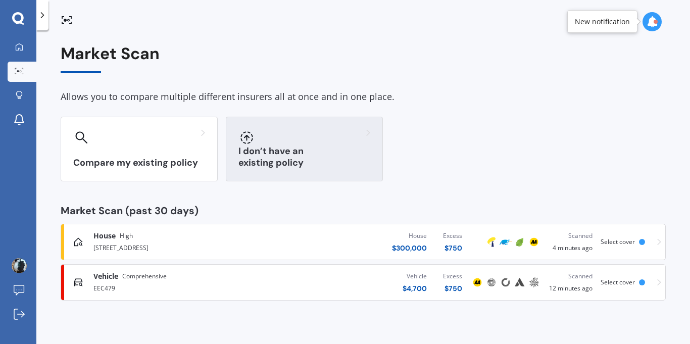
click at [273, 159] on h3 "I don’t have an existing policy" at bounding box center [304, 157] width 132 height 23
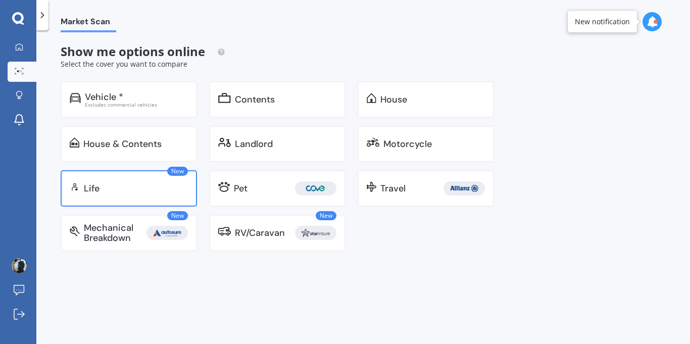
click at [165, 177] on div "New Life" at bounding box center [129, 188] width 136 height 36
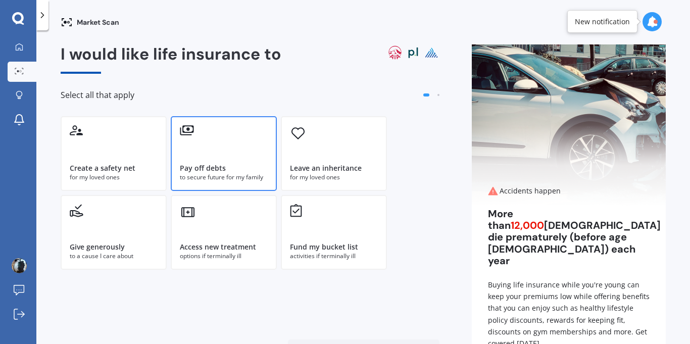
click at [235, 135] on div "Pay off debts to secure future for my family" at bounding box center [224, 153] width 106 height 75
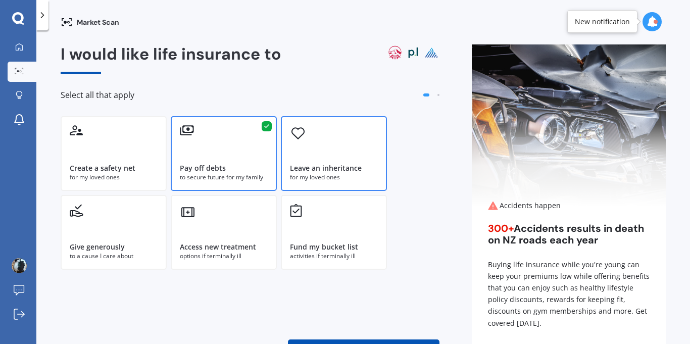
click at [290, 159] on div "Leave an inheritance for my loved ones" at bounding box center [334, 153] width 106 height 75
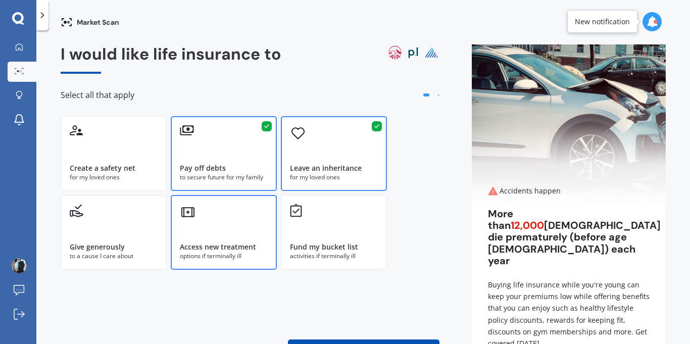
click at [211, 220] on div "Access new treatment options if terminally ill" at bounding box center [224, 232] width 106 height 75
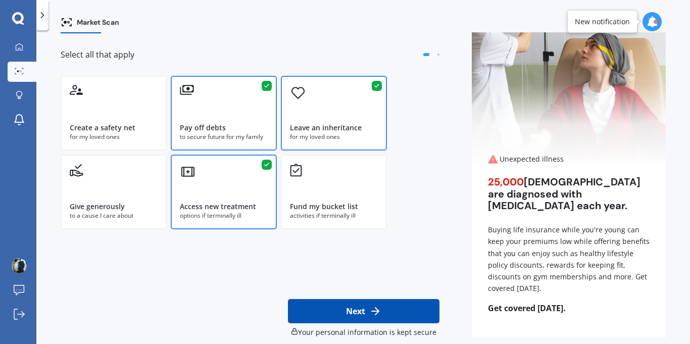
scroll to position [52, 0]
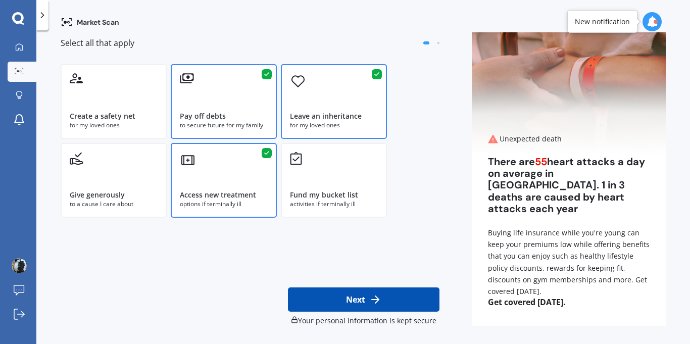
click at [369, 298] on icon at bounding box center [375, 300] width 12 height 12
select select "27"
select select "06"
select select "1996"
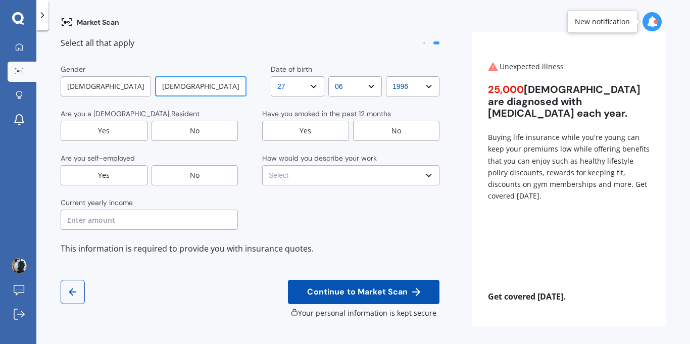
scroll to position [0, 0]
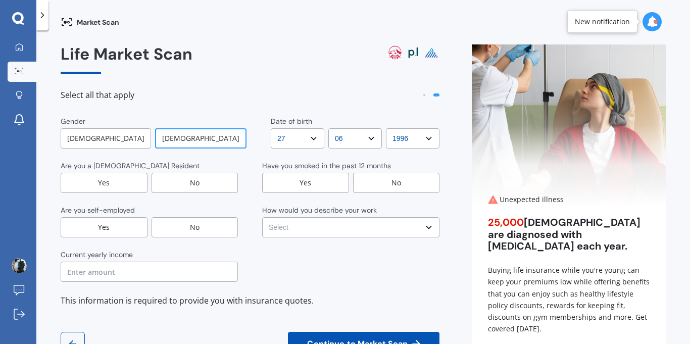
click at [126, 181] on div "Yes" at bounding box center [104, 183] width 87 height 20
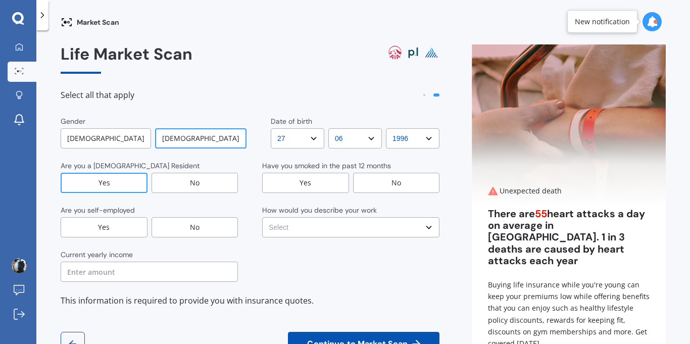
click at [181, 224] on div "No" at bounding box center [195, 227] width 87 height 20
click at [134, 271] on input "text" at bounding box center [149, 272] width 177 height 20
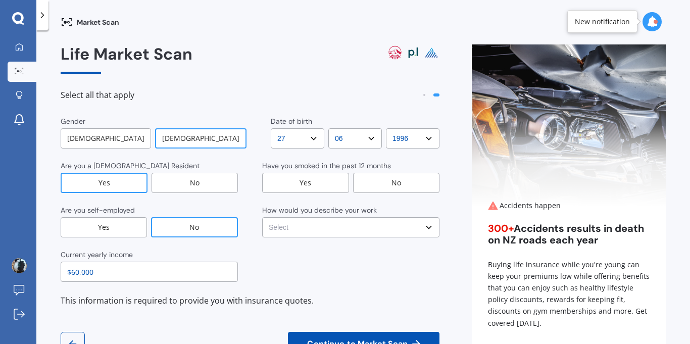
type input "$60,000"
click at [337, 183] on div "Yes" at bounding box center [305, 183] width 87 height 20
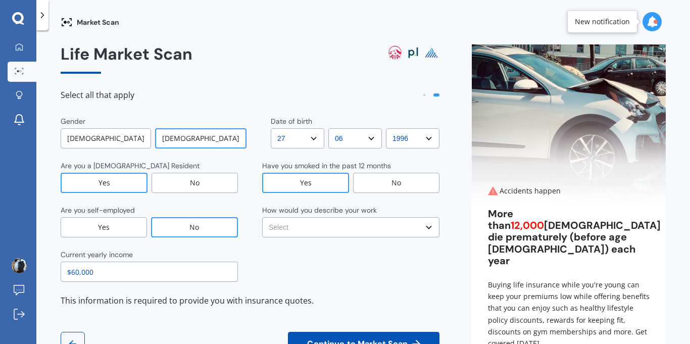
click at [356, 177] on div "No" at bounding box center [396, 183] width 86 height 20
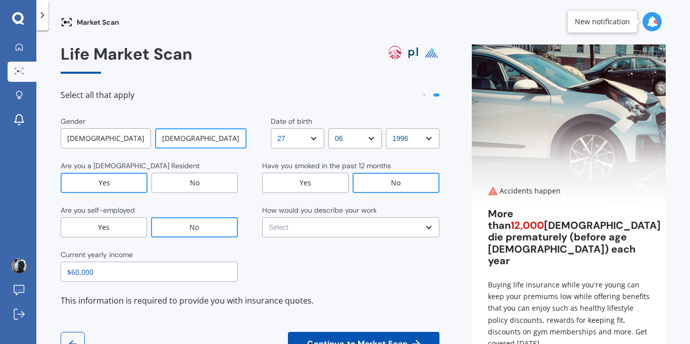
click at [329, 222] on select "Select No manual work e.g. lawyer, consultant, engineer Light manual work [PERS…" at bounding box center [350, 227] width 177 height 20
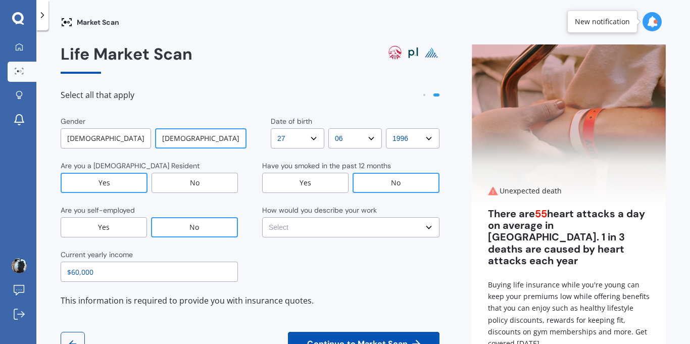
select select "Heavy or repetitive manual work e.g. painter, taxi/Uber, courier"
click at [262, 217] on select "Select No manual work e.g. lawyer, consultant, engineer Light manual work [PERS…" at bounding box center [350, 227] width 177 height 20
click at [355, 281] on div "Current yearly income $60,000" at bounding box center [250, 266] width 379 height 32
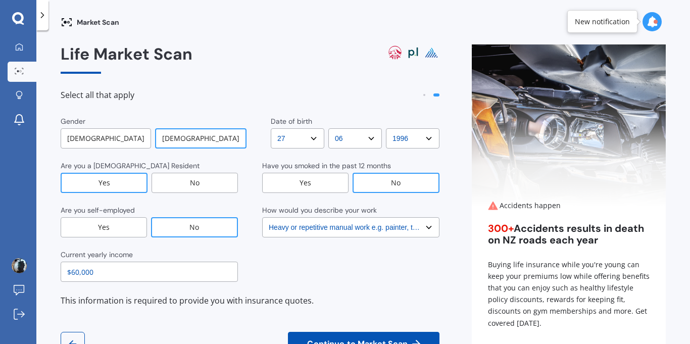
click at [326, 337] on button "Continue to Market Scan" at bounding box center [364, 344] width 152 height 24
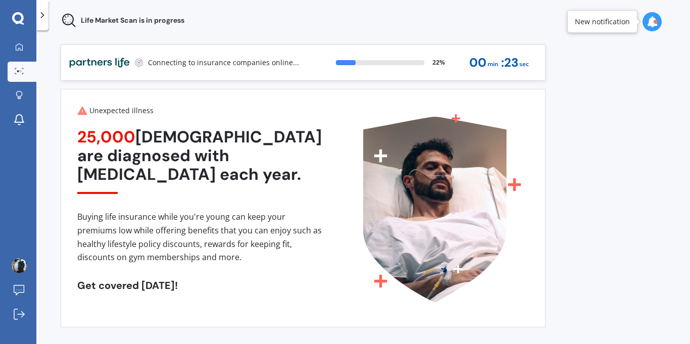
scroll to position [2, 0]
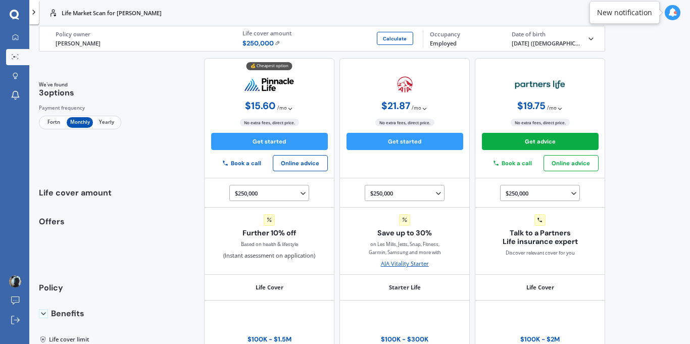
click at [397, 86] on img at bounding box center [405, 84] width 16 height 17
click at [392, 137] on button "Get started" at bounding box center [405, 141] width 117 height 17
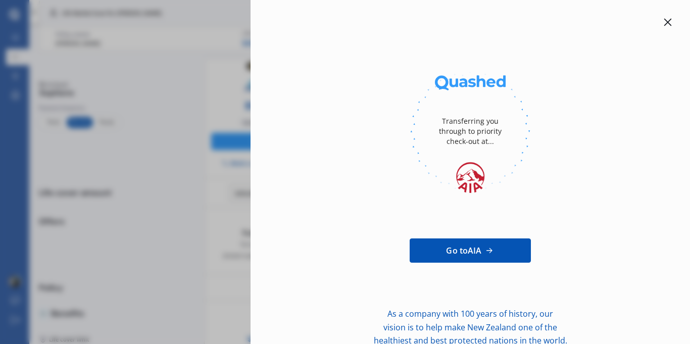
click at [662, 17] on div at bounding box center [668, 22] width 12 height 12
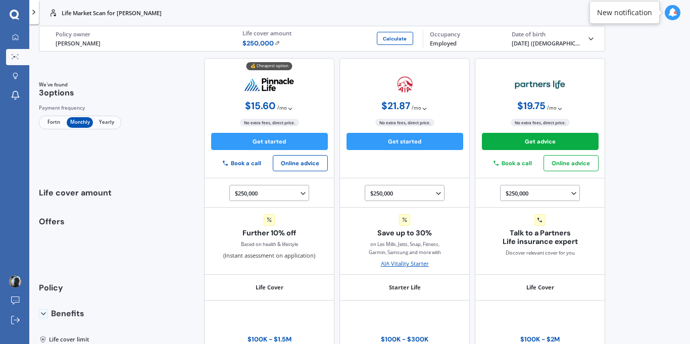
click at [351, 11] on div "Life Market Scan for [PERSON_NAME]" at bounding box center [359, 13] width 661 height 26
click at [17, 39] on icon at bounding box center [15, 37] width 7 height 7
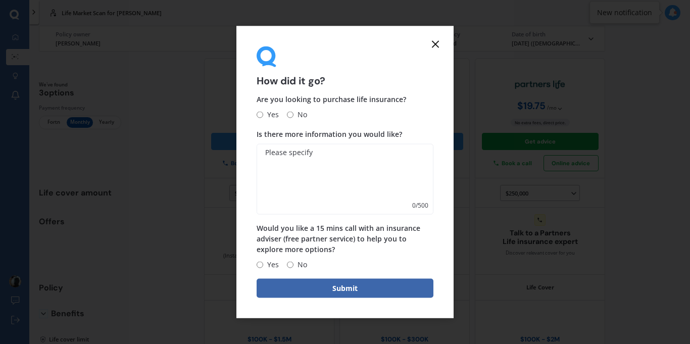
click at [433, 42] on icon at bounding box center [435, 44] width 12 height 12
